Goal: Task Accomplishment & Management: Use online tool/utility

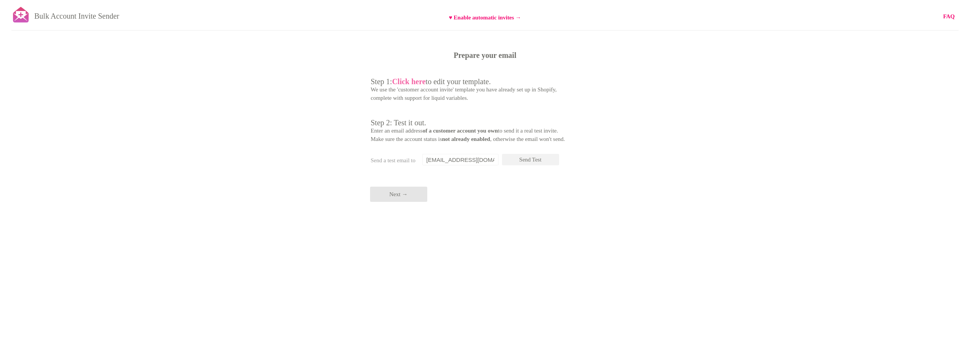
click at [417, 82] on b "Click here" at bounding box center [409, 81] width 34 height 8
drag, startPoint x: 422, startPoint y: 163, endPoint x: 426, endPoint y: 164, distance: 4.3
click at [422, 163] on input "[EMAIL_ADDRESS][DOMAIN_NAME]" at bounding box center [460, 159] width 76 height 11
click at [427, 164] on input "[EMAIL_ADDRESS][DOMAIN_NAME]" at bounding box center [460, 159] width 76 height 11
click at [432, 164] on input "[EMAIL_ADDRESS][DOMAIN_NAME]" at bounding box center [460, 159] width 76 height 11
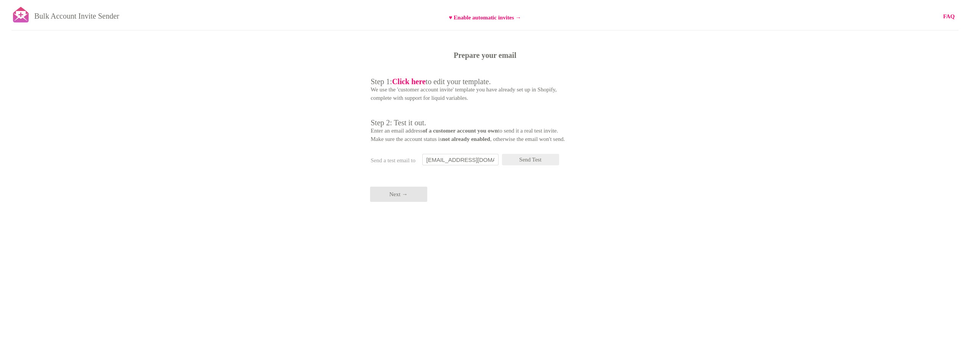
type input "coo@coldframeofficial.com"
click at [525, 161] on p "Send Test" at bounding box center [530, 159] width 57 height 11
click at [408, 198] on p "Next →" at bounding box center [398, 194] width 57 height 15
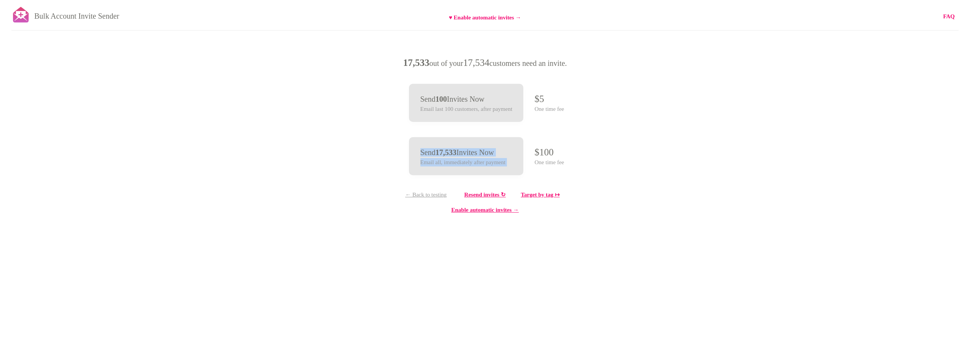
drag, startPoint x: 535, startPoint y: 152, endPoint x: 570, endPoint y: 167, distance: 38.4
click at [570, 167] on div "Bulk Account Invite Sender ♥ Enable automatic invites → FAQ Synced all customer…" at bounding box center [485, 133] width 970 height 267
click at [572, 168] on div "Bulk Account Invite Sender ♥ Enable automatic invites → FAQ Synced all customer…" at bounding box center [485, 133] width 970 height 267
drag, startPoint x: 885, startPoint y: 104, endPoint x: 914, endPoint y: 54, distance: 57.3
click at [885, 104] on div "Bulk Account Invite Sender ♥ Enable automatic invites → FAQ Synced all customer…" at bounding box center [485, 133] width 970 height 267
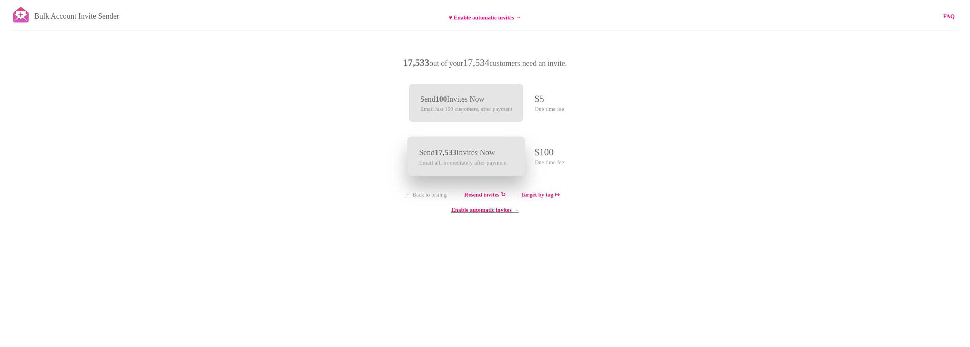
click at [500, 159] on p "Email all, immediately after payment" at bounding box center [463, 162] width 88 height 9
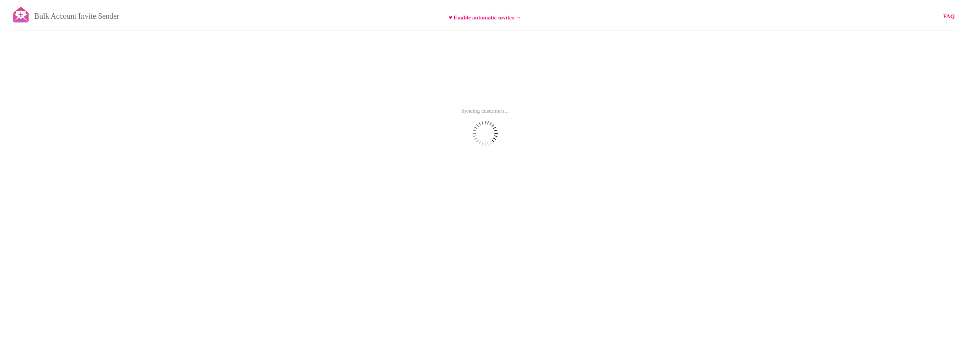
drag, startPoint x: 121, startPoint y: 13, endPoint x: 125, endPoint y: 13, distance: 4.2
click at [119, 13] on p "Bulk Account Invite Sender" at bounding box center [76, 14] width 85 height 19
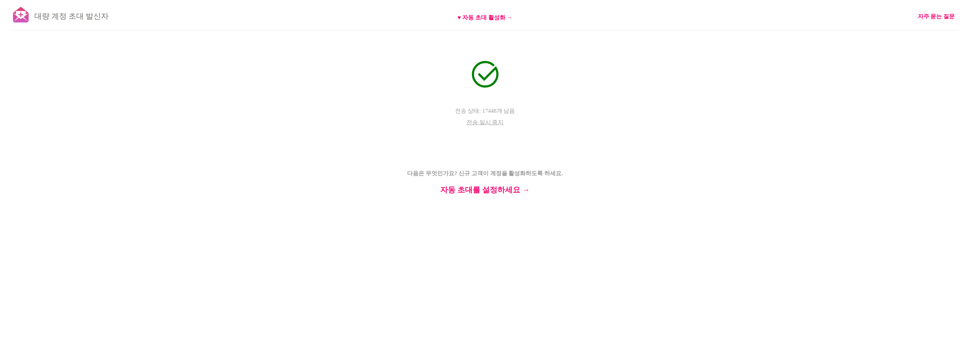
click at [570, 184] on p "다음은 무엇인가요? 신규 고객이 계정을 활성화하도록 하세요. 자동 초대를 설정하세요 →" at bounding box center [485, 172] width 229 height 41
click at [496, 190] on font "자동 초대를 설정하세요 →" at bounding box center [485, 190] width 90 height 8
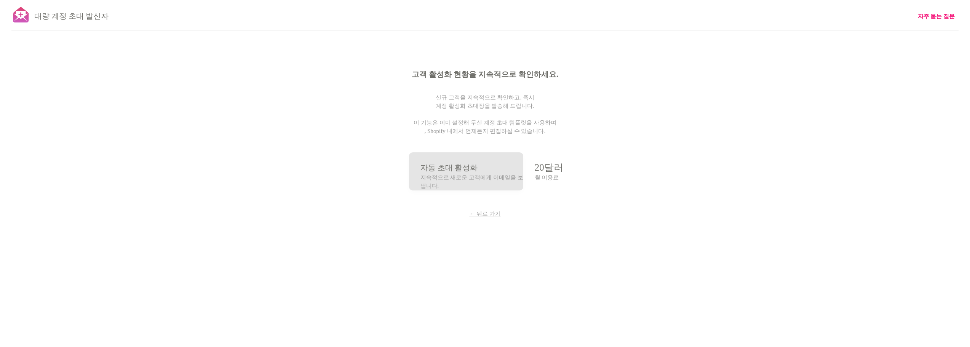
drag, startPoint x: 415, startPoint y: 51, endPoint x: 551, endPoint y: 132, distance: 157.8
click at [551, 132] on div "고객 활성화 현황을 지속적으로 확인하세요. 신규 고객을 지속적으로 확인하고, 즉시 계정 활성화 초대장을 발송해 드립니다. 이 기능은 이미 설정…" at bounding box center [484, 152] width 381 height 305
click at [551, 132] on p "고객 활성화 현황을 지속적으로 확인하세요. 신규 고객을 지속적으로 확인하고, 즉시 계정 활성화 초대장을 발송해 드립니다. 이 기능은 이미 설정…" at bounding box center [485, 102] width 229 height 65
click at [493, 184] on p "지속적으로 새로운 고객에게 이메일을 보냅니다." at bounding box center [472, 181] width 106 height 17
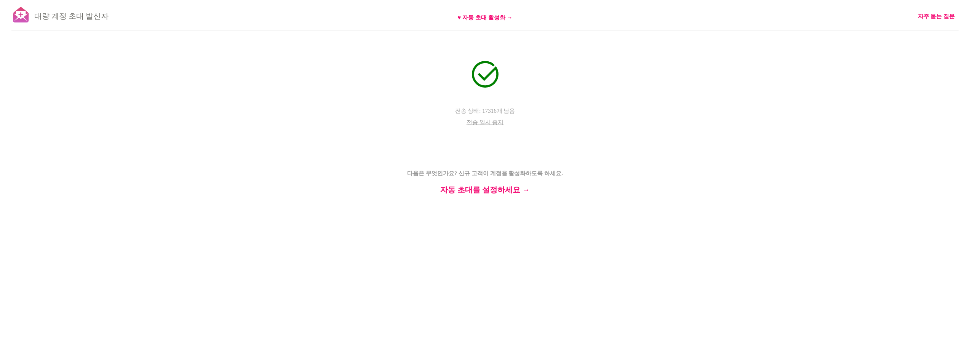
click at [518, 172] on font "다음은 무엇인가요? 신규 고객이 계정을 활성화하도록 하세요." at bounding box center [485, 173] width 156 height 6
drag, startPoint x: 442, startPoint y: 155, endPoint x: 546, endPoint y: 166, distance: 104.9
click at [524, 165] on p "다음은 무엇인가요? 신규 고객이 계정을 활성화하도록 하세요. 자동 초대를 설정하세요 →" at bounding box center [485, 172] width 229 height 41
click at [546, 166] on p "다음은 무엇인가요? 신규 고객이 계정을 활성화하도록 하세요. 자동 초대를 설정하세요 →" at bounding box center [485, 172] width 229 height 41
click at [664, 211] on div "Bulk Account Invite Sender ♥ Enable automatic invites → FAQ Send status: 17266 …" at bounding box center [485, 133] width 970 height 267
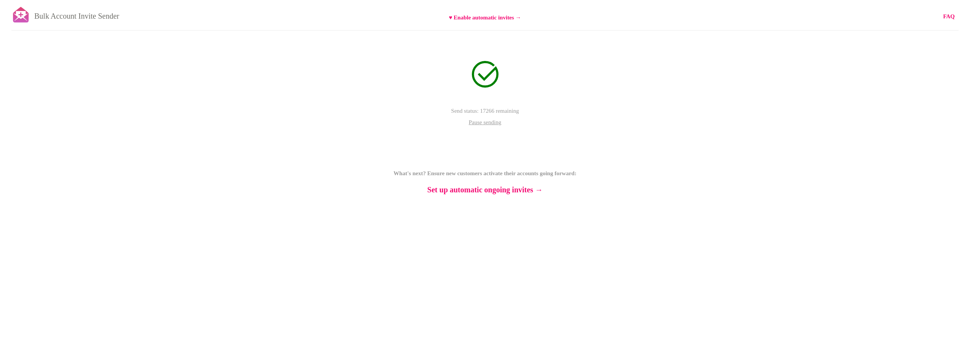
click at [713, 163] on div "Bulk Account Invite Sender ♥ Enable automatic invites → FAQ Send status: 17266 …" at bounding box center [485, 133] width 970 height 267
click at [655, 128] on div "Bulk Account Invite Sender ♥ Enable automatic invites → FAQ Send status: 17266 …" at bounding box center [485, 133] width 970 height 267
click at [674, 214] on div "Bulk Account Invite Sender ♥ Enable automatic invites → FAQ Send status: 17251 …" at bounding box center [485, 133] width 970 height 267
click at [730, 165] on div "Bulk Account Invite Sender ♥ Enable automatic invites → FAQ Send status: 17251 …" at bounding box center [485, 133] width 970 height 267
click at [546, 110] on p "Send status: 17096 remaining" at bounding box center [485, 116] width 229 height 19
